Goal: Communication & Community: Ask a question

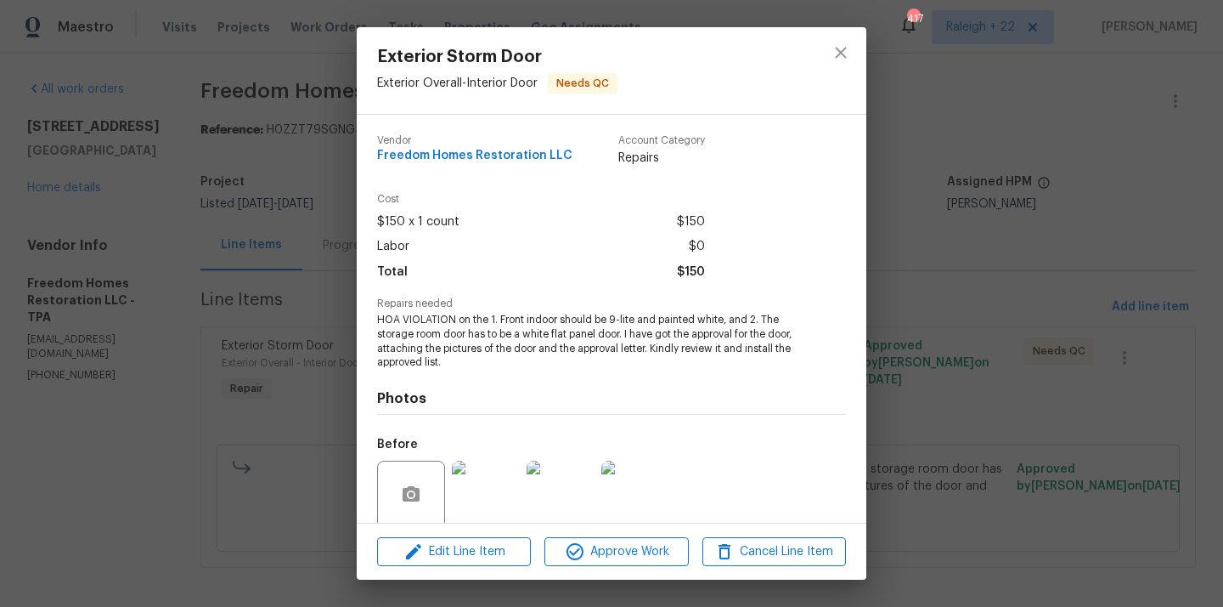
scroll to position [133, 0]
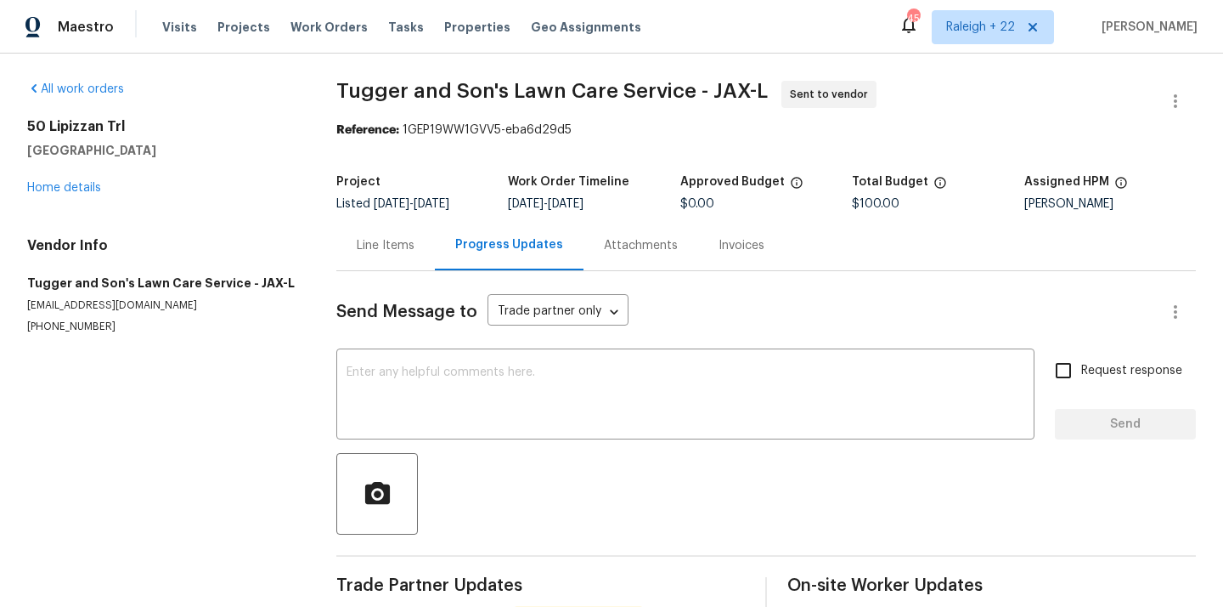
click at [398, 248] on div "Line Items" at bounding box center [386, 245] width 58 height 17
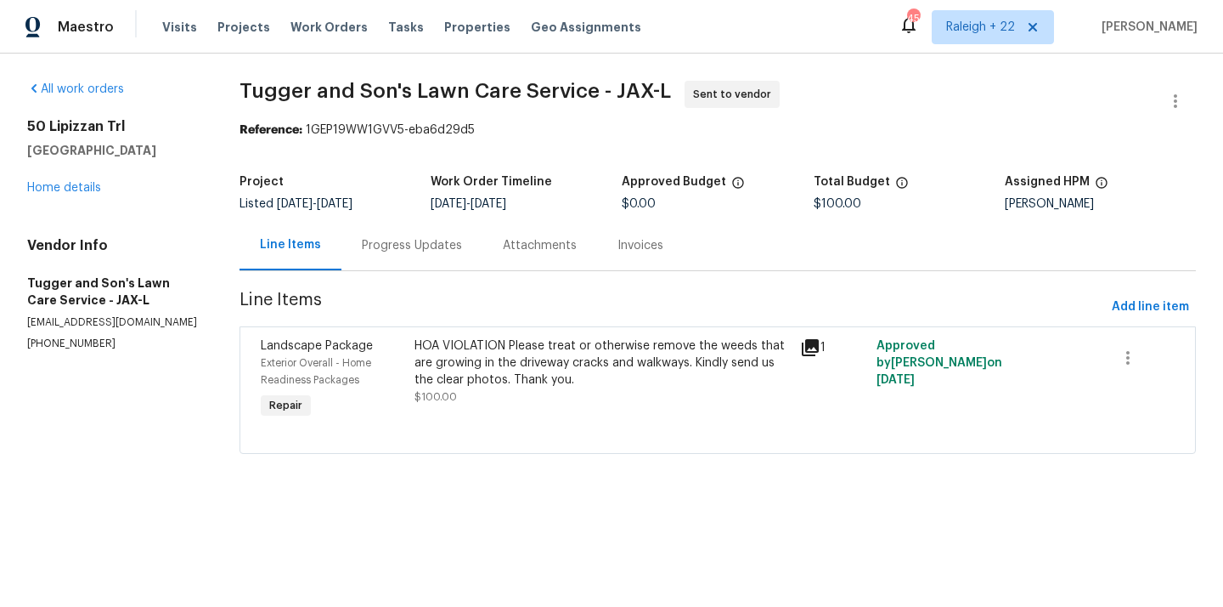
click at [611, 347] on div "HOA VIOLATION Please treat or otherwise remove the weeds that are growing in th…" at bounding box center [602, 362] width 375 height 51
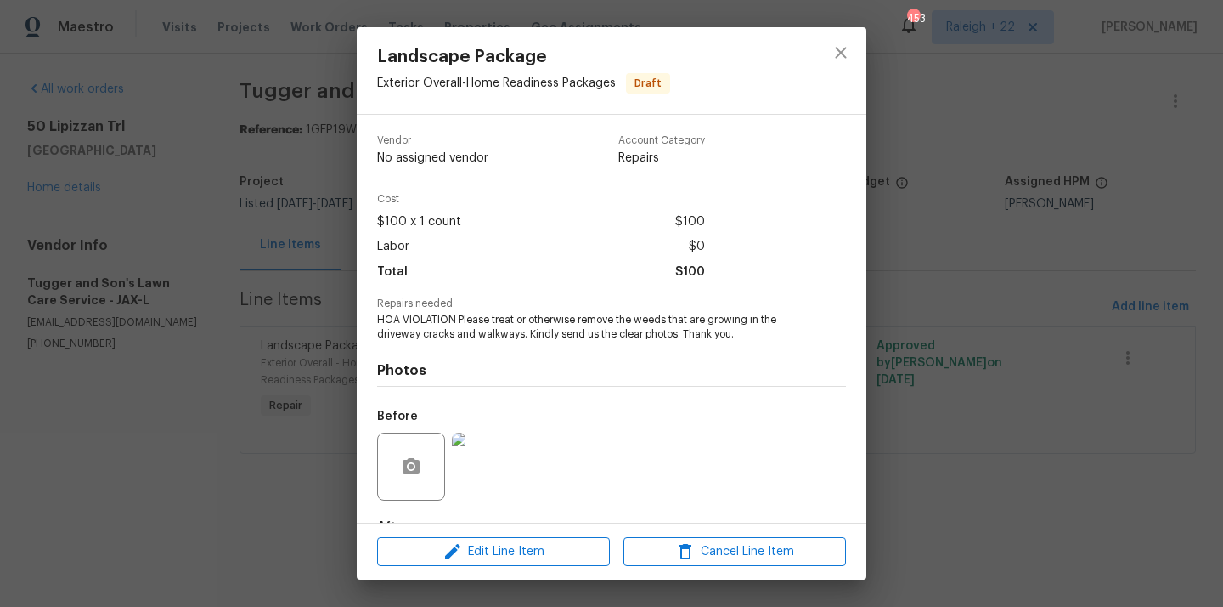
scroll to position [105, 0]
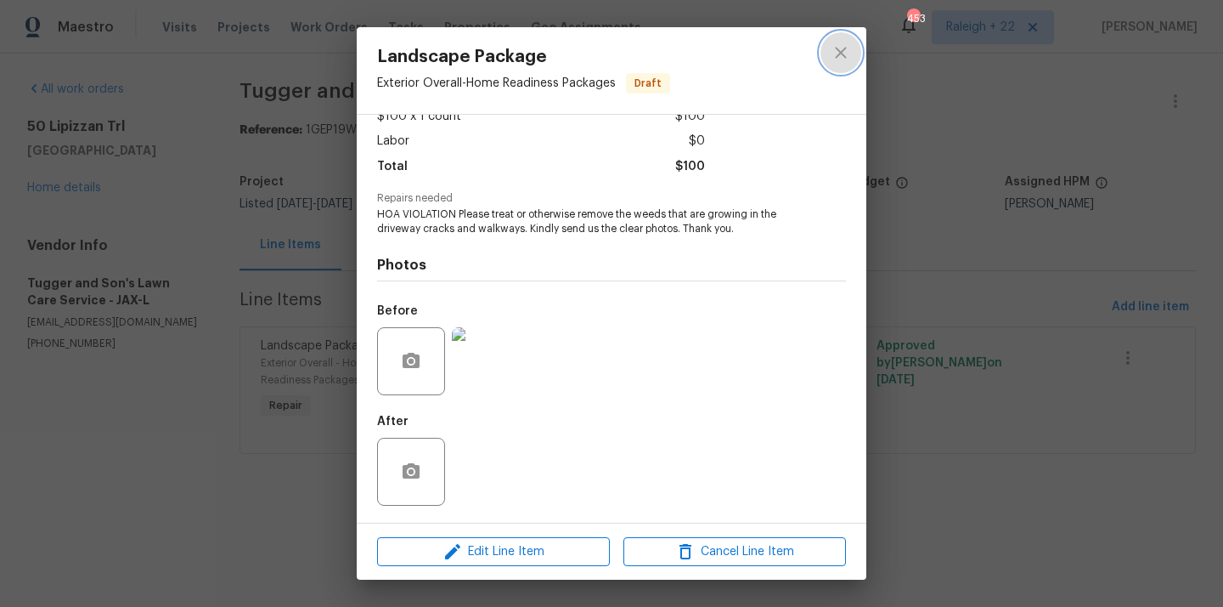
click at [842, 62] on icon "close" at bounding box center [841, 52] width 20 height 20
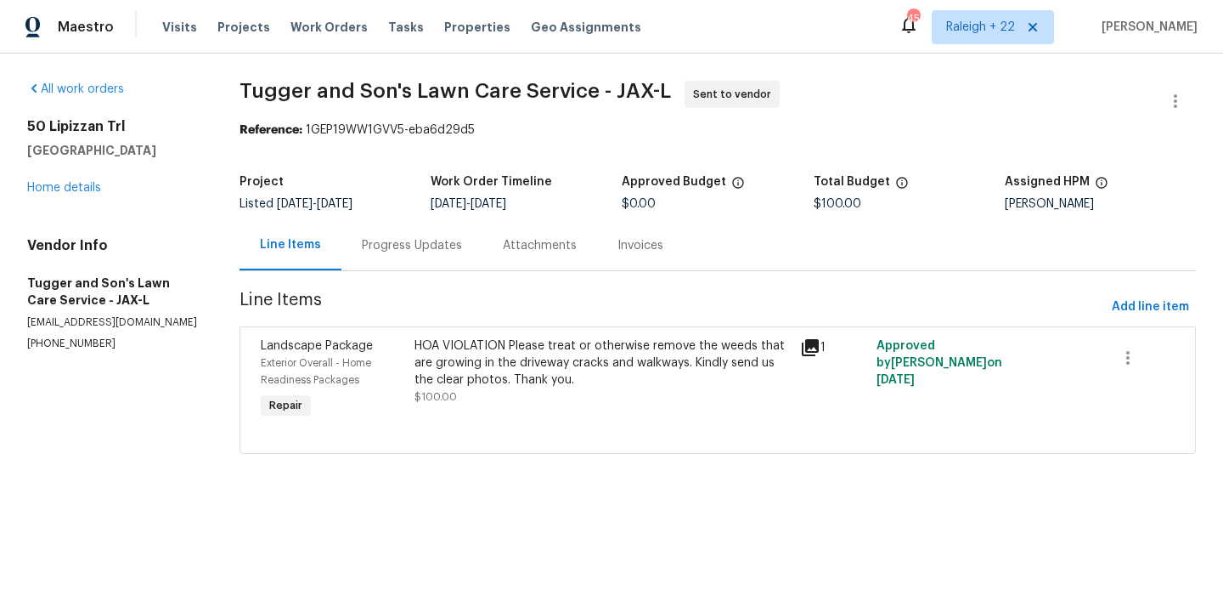
click at [430, 261] on div "Progress Updates" at bounding box center [411, 245] width 141 height 50
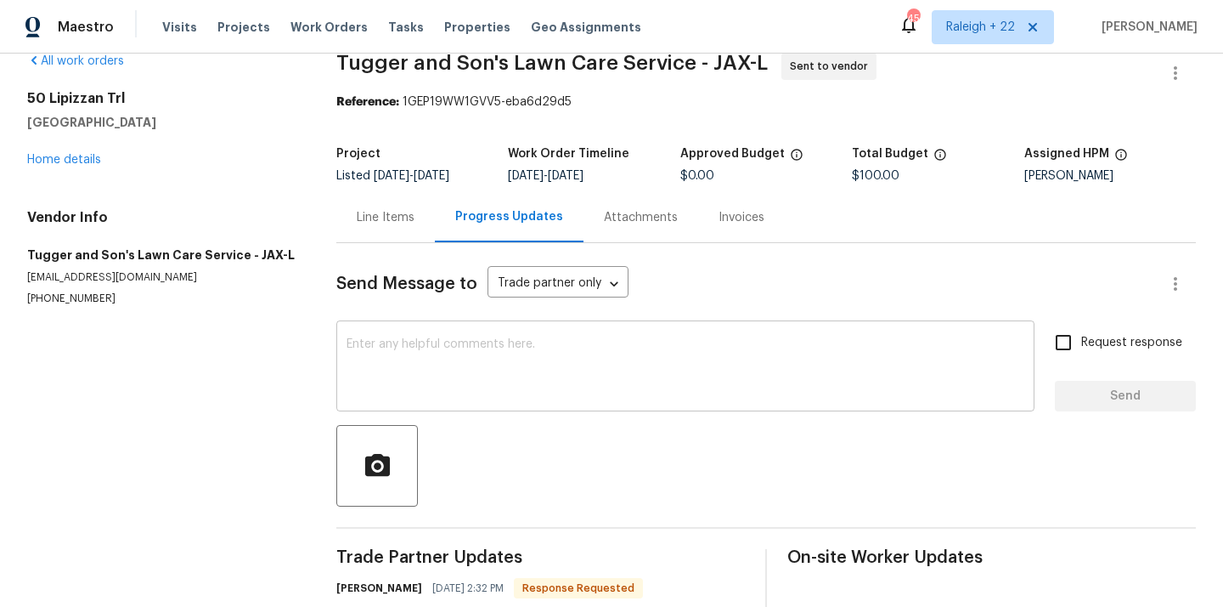
scroll to position [157, 0]
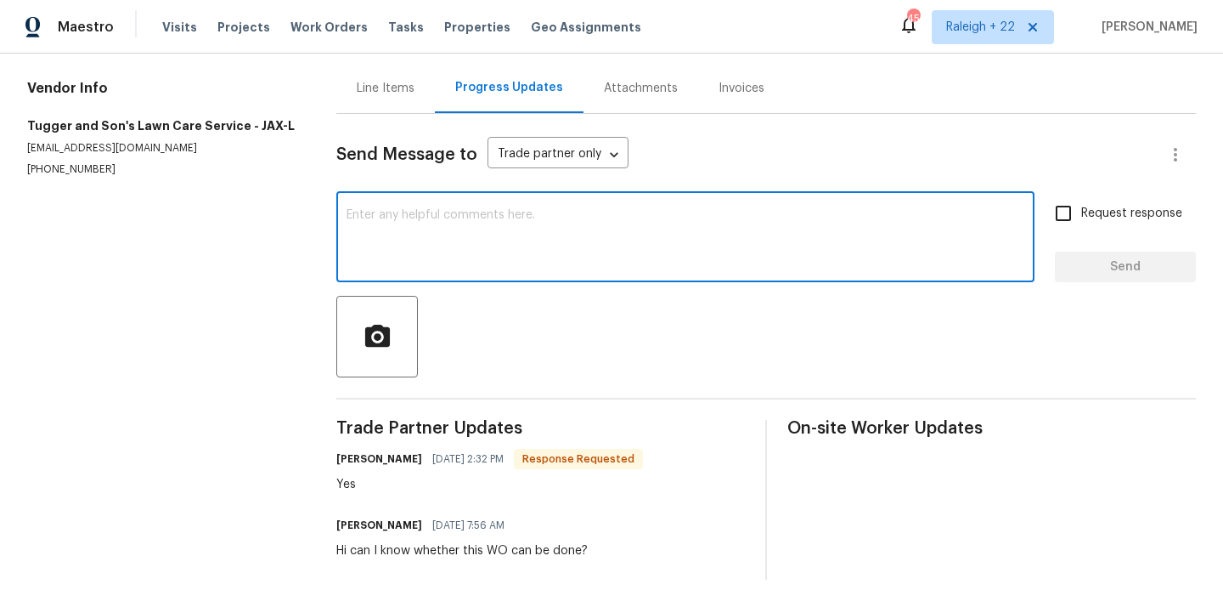
click at [590, 214] on textarea at bounding box center [686, 238] width 678 height 59
type textarea "Hi can I know when this will be scheduled?"
click at [1058, 211] on input "Request response" at bounding box center [1064, 213] width 36 height 36
checkbox input "true"
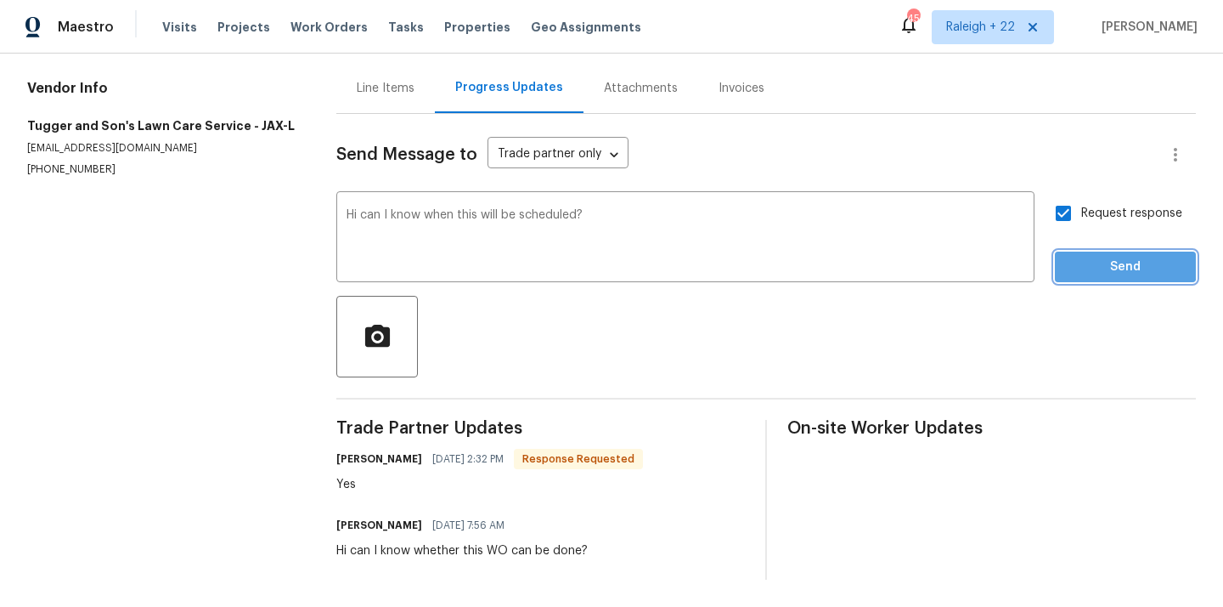
click at [1102, 265] on span "Send" at bounding box center [1126, 267] width 114 height 21
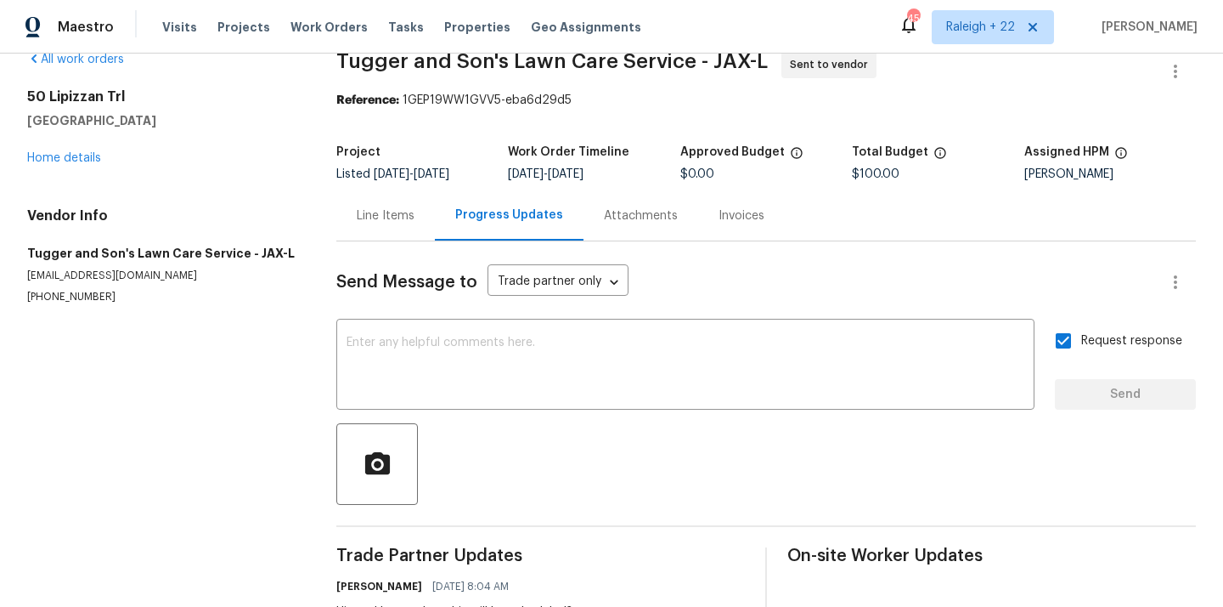
scroll to position [0, 0]
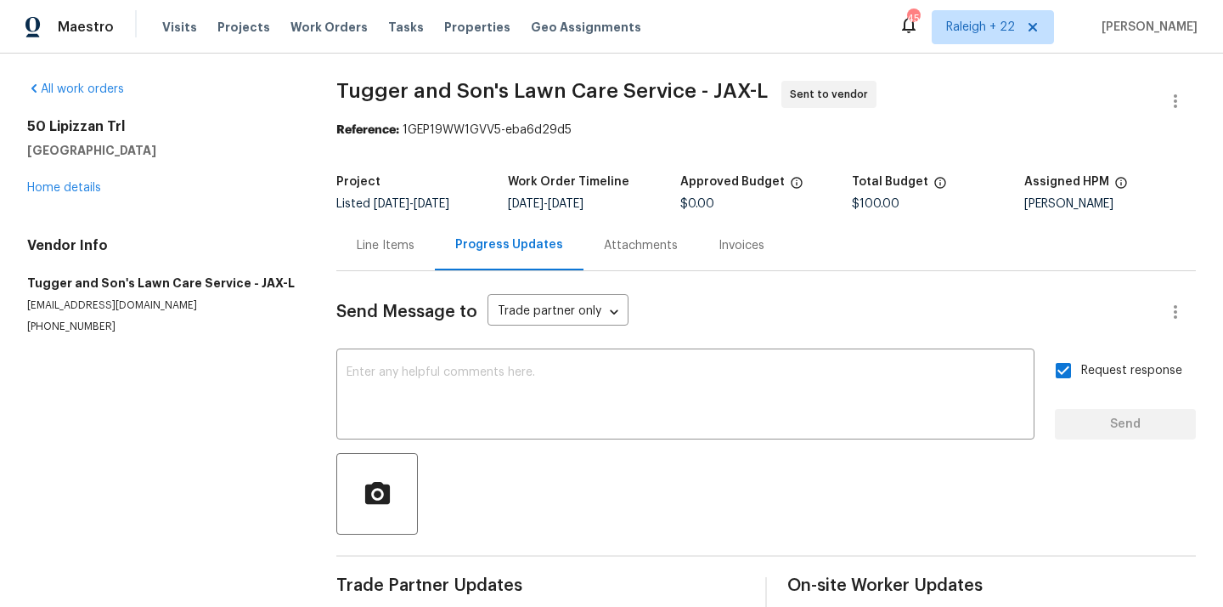
click at [386, 235] on div "Line Items" at bounding box center [385, 245] width 99 height 50
